Goal: Task Accomplishment & Management: Use online tool/utility

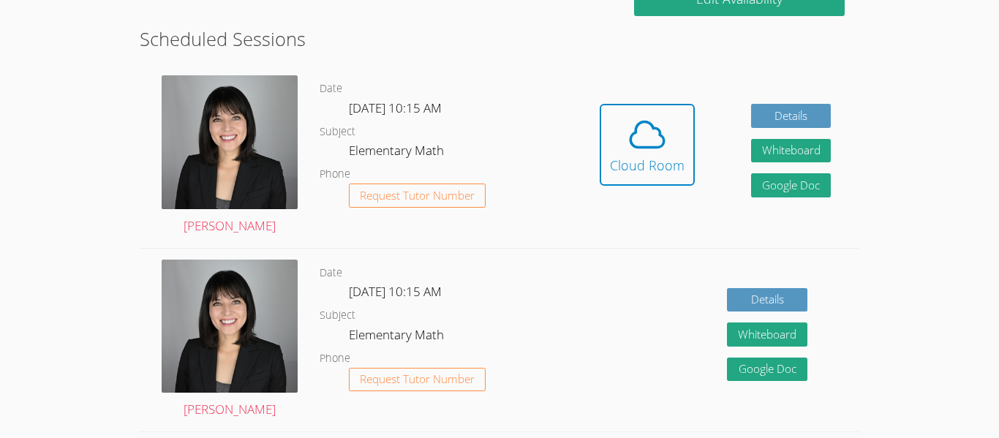
scroll to position [391, 0]
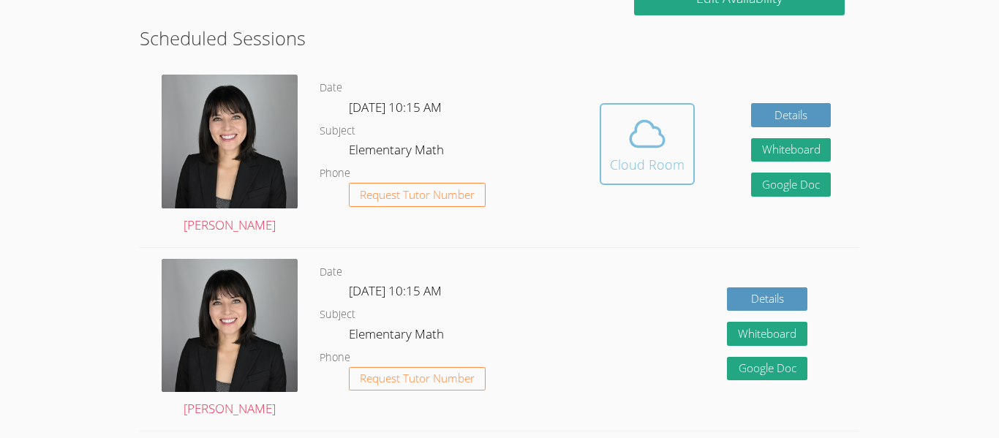
click at [655, 170] on div "Cloud Room" at bounding box center [647, 164] width 75 height 20
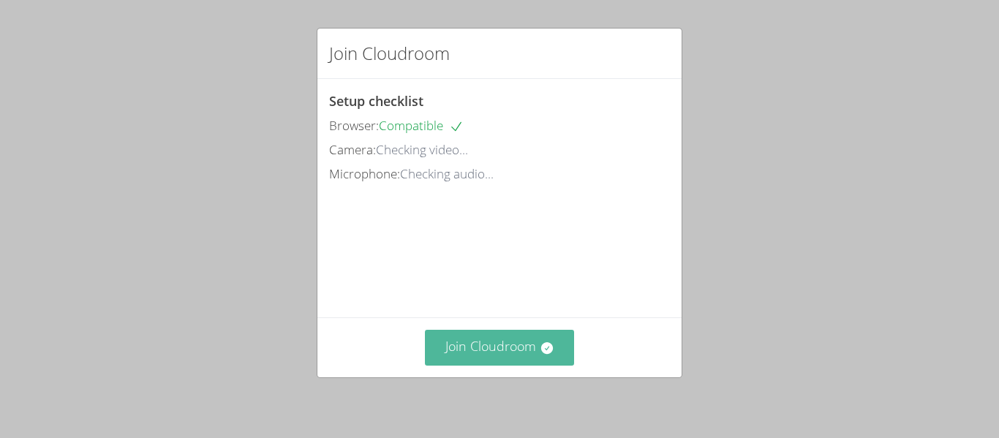
click at [476, 344] on button "Join Cloudroom" at bounding box center [500, 348] width 150 height 36
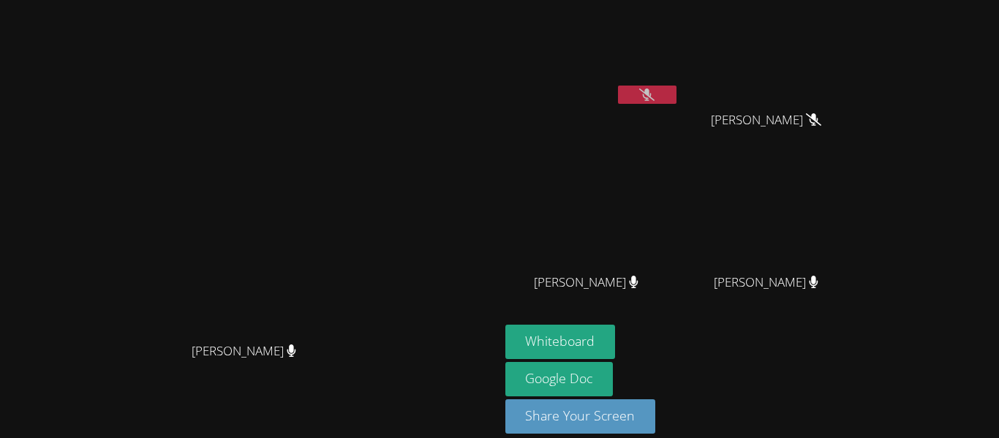
click at [669, 101] on button at bounding box center [647, 95] width 59 height 18
click at [359, 227] on video at bounding box center [249, 198] width 219 height 274
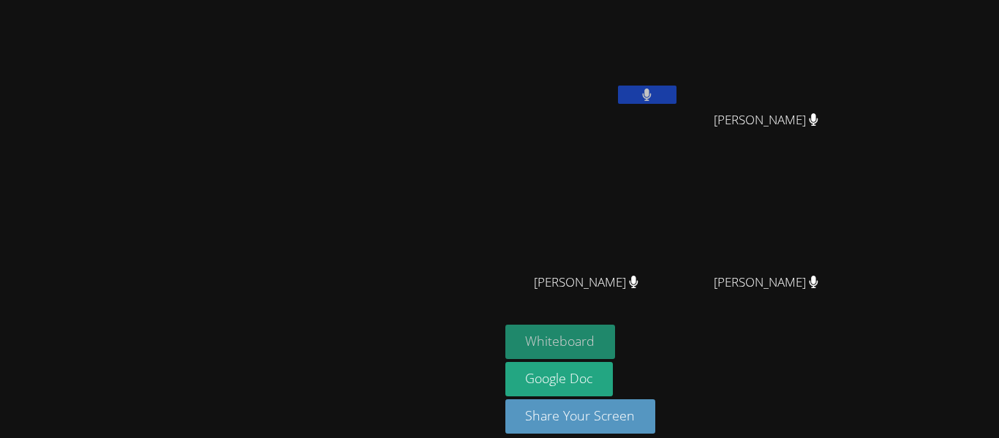
click at [616, 337] on button "Whiteboard" at bounding box center [560, 342] width 110 height 34
